Goal: Transaction & Acquisition: Purchase product/service

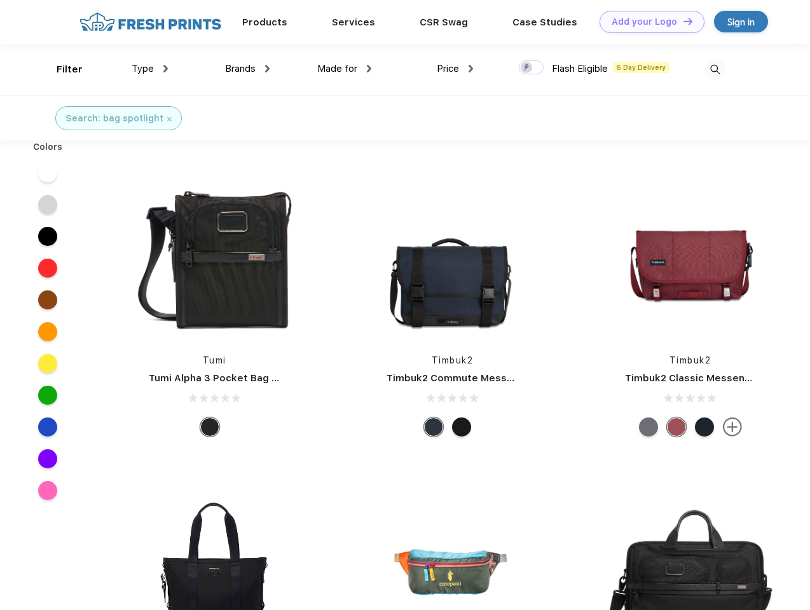
click at [647, 22] on link "Add your Logo Design Tool" at bounding box center [651, 22] width 105 height 22
click at [0, 0] on div "Design Tool" at bounding box center [0, 0] width 0 height 0
click at [682, 21] on link "Add your Logo Design Tool" at bounding box center [651, 22] width 105 height 22
click at [61, 69] on div "Filter" at bounding box center [70, 69] width 26 height 15
click at [150, 69] on span "Type" at bounding box center [143, 68] width 22 height 11
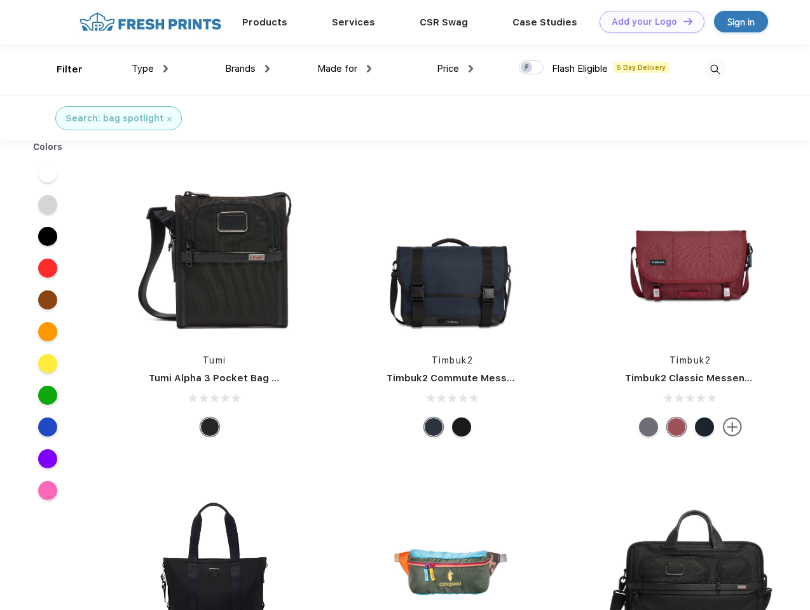
click at [247, 69] on span "Brands" at bounding box center [240, 68] width 31 height 11
click at [344, 69] on span "Made for" at bounding box center [337, 68] width 40 height 11
click at [455, 69] on span "Price" at bounding box center [448, 68] width 22 height 11
click at [531, 68] on div at bounding box center [531, 67] width 25 height 14
click at [527, 68] on input "checkbox" at bounding box center [523, 64] width 8 height 8
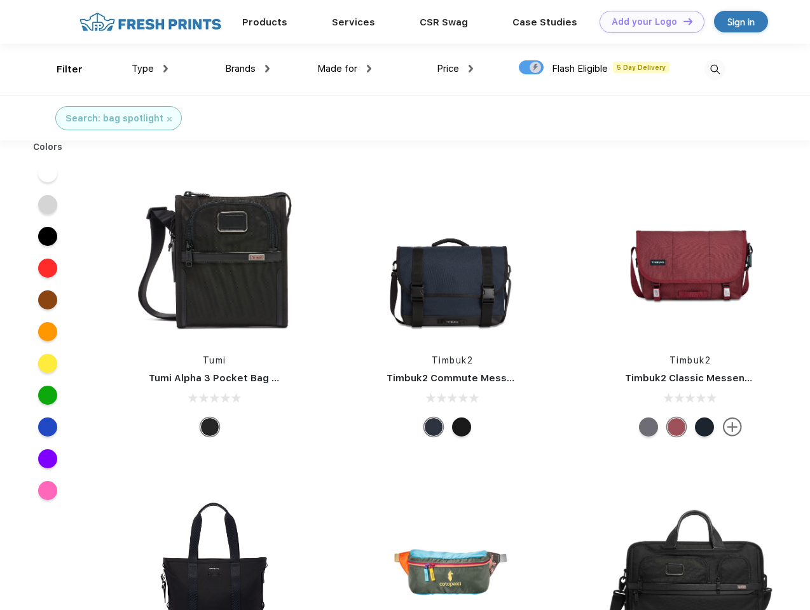
click at [714, 69] on img at bounding box center [714, 69] width 21 height 21
